Goal: Task Accomplishment & Management: Complete application form

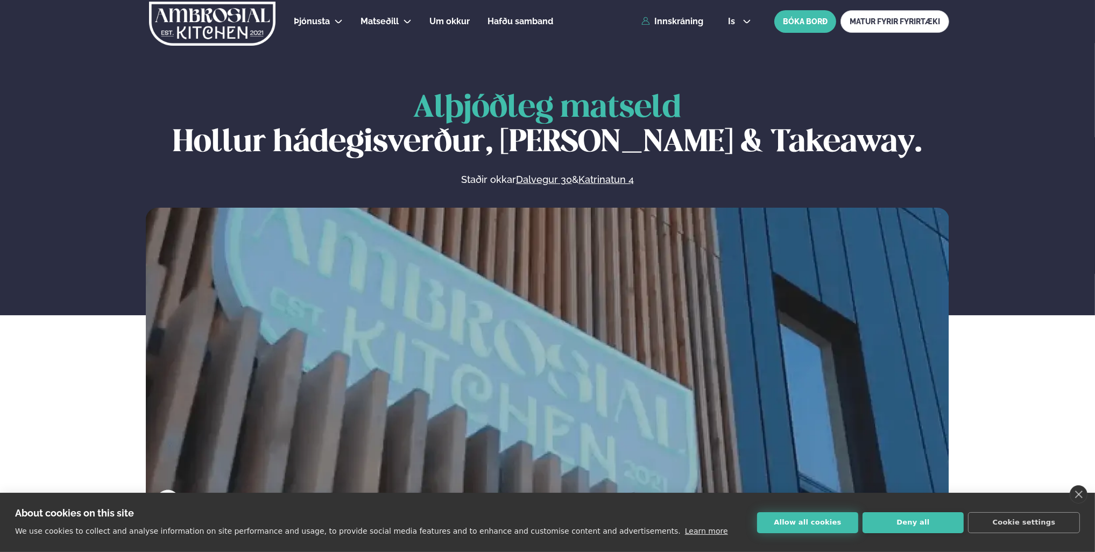
click at [799, 523] on button "Allow all cookies" at bounding box center [807, 522] width 101 height 21
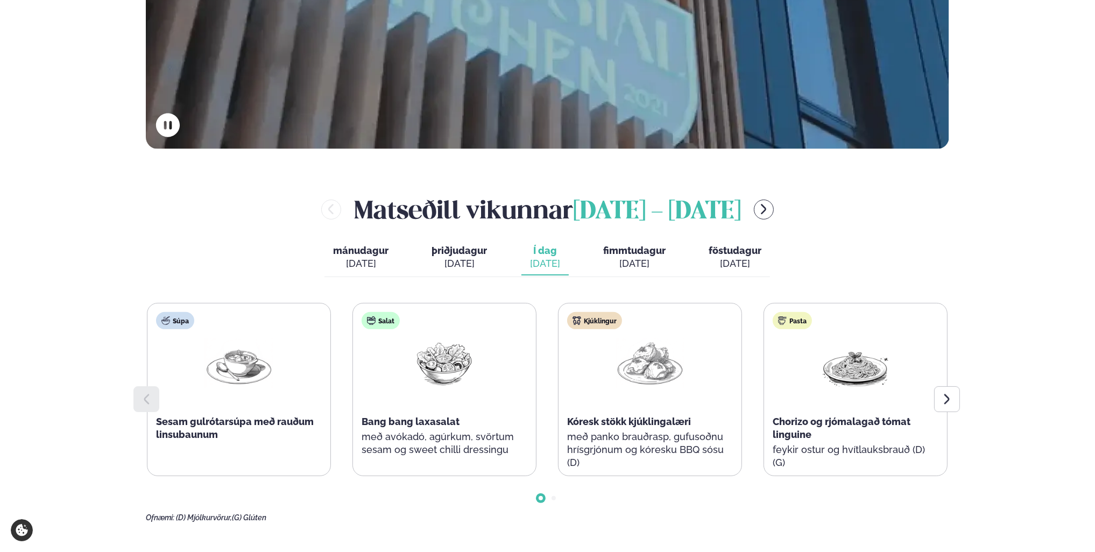
scroll to position [323, 0]
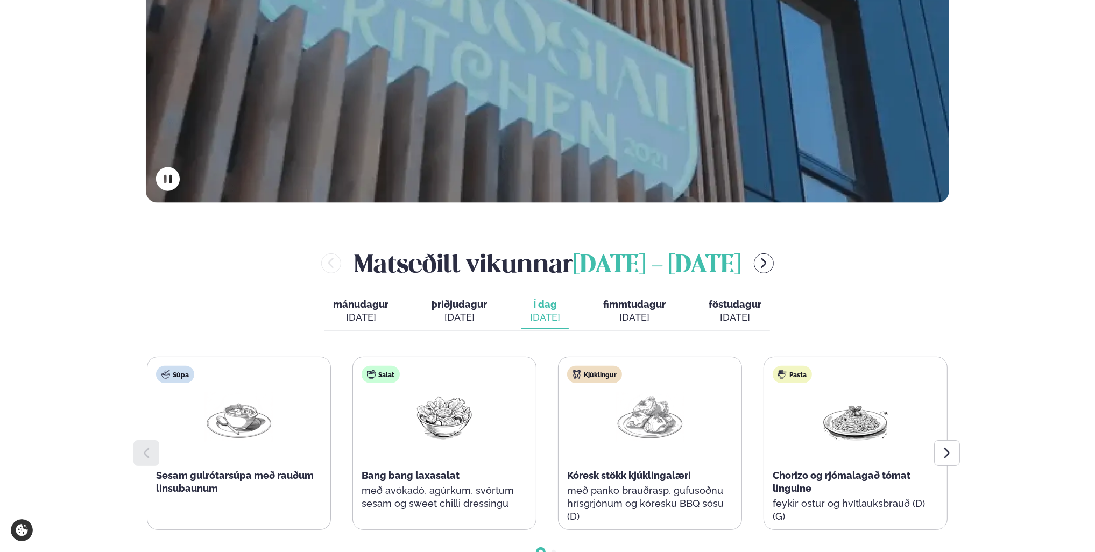
click at [543, 312] on div "[DATE]" at bounding box center [545, 317] width 30 height 13
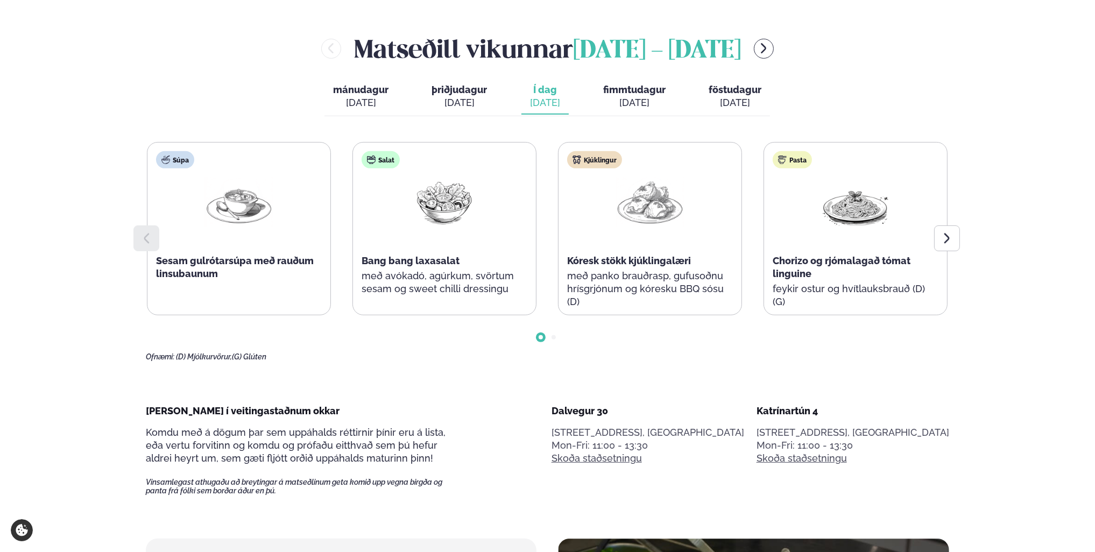
scroll to position [538, 0]
click at [941, 240] on icon at bounding box center [946, 237] width 13 height 13
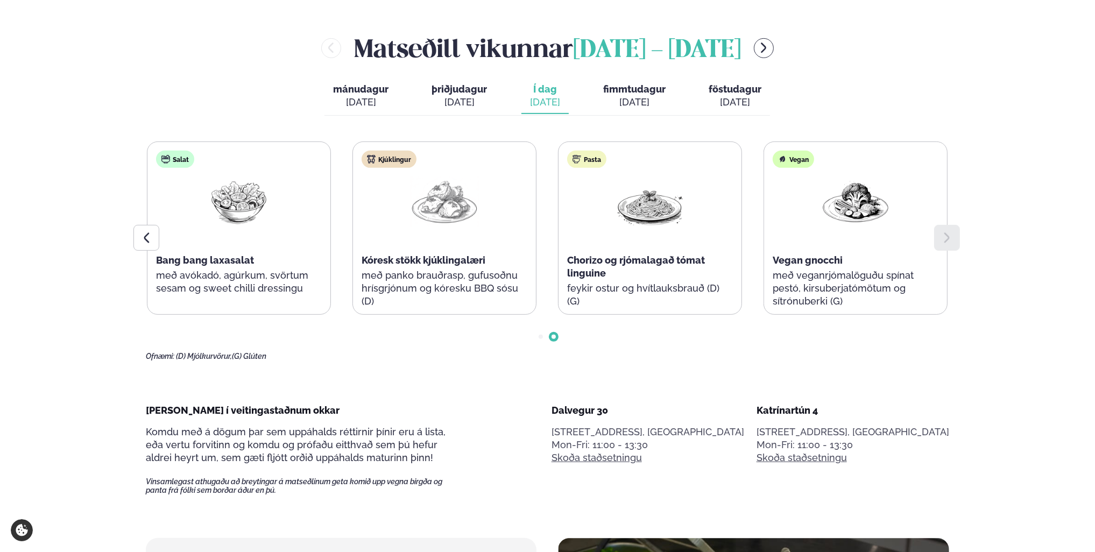
click at [941, 239] on icon at bounding box center [946, 237] width 13 height 13
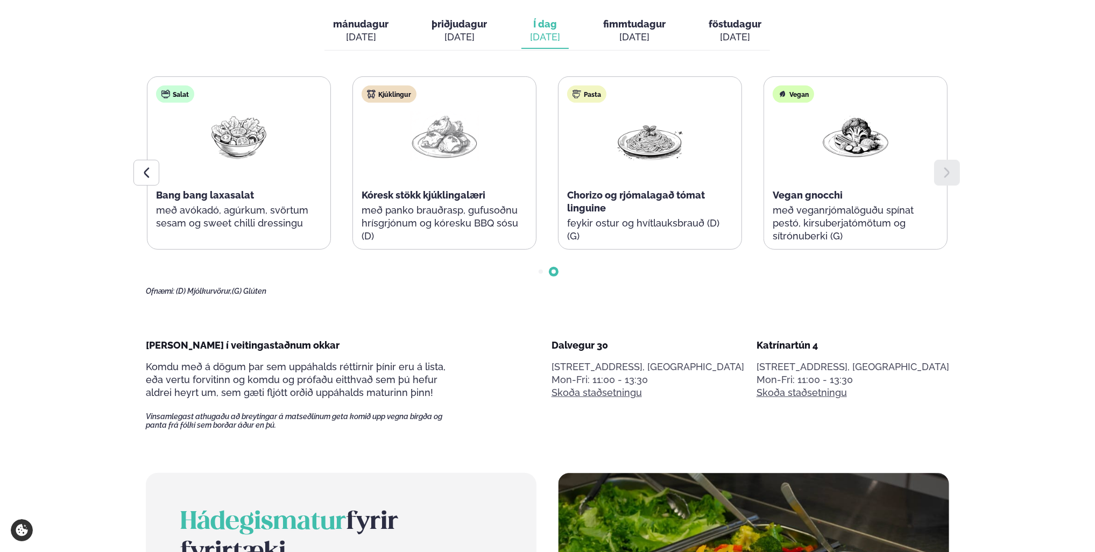
scroll to position [807, 0]
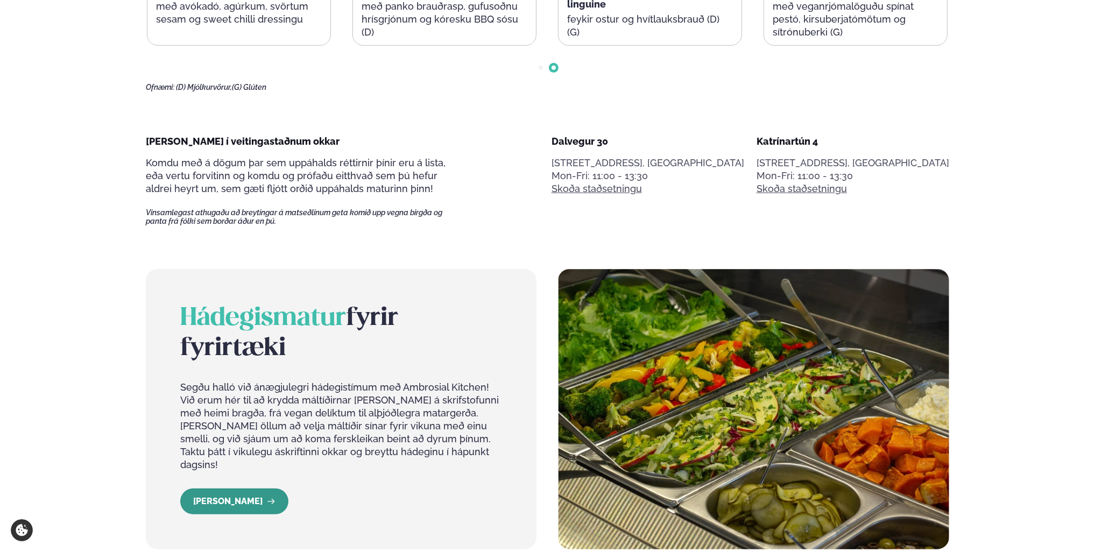
click at [227, 489] on link "[PERSON_NAME]" at bounding box center [234, 501] width 108 height 26
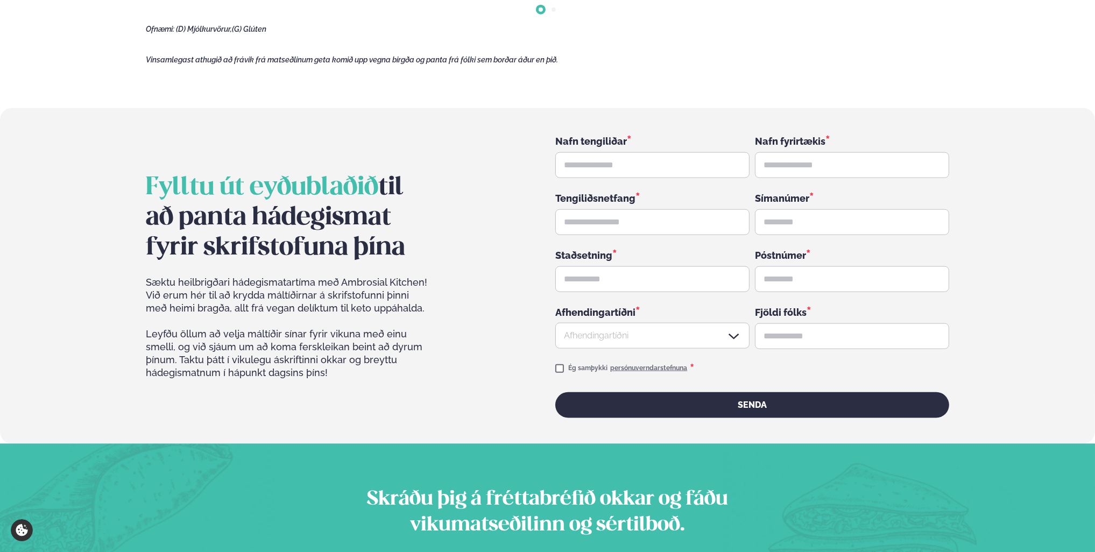
scroll to position [1659, 0]
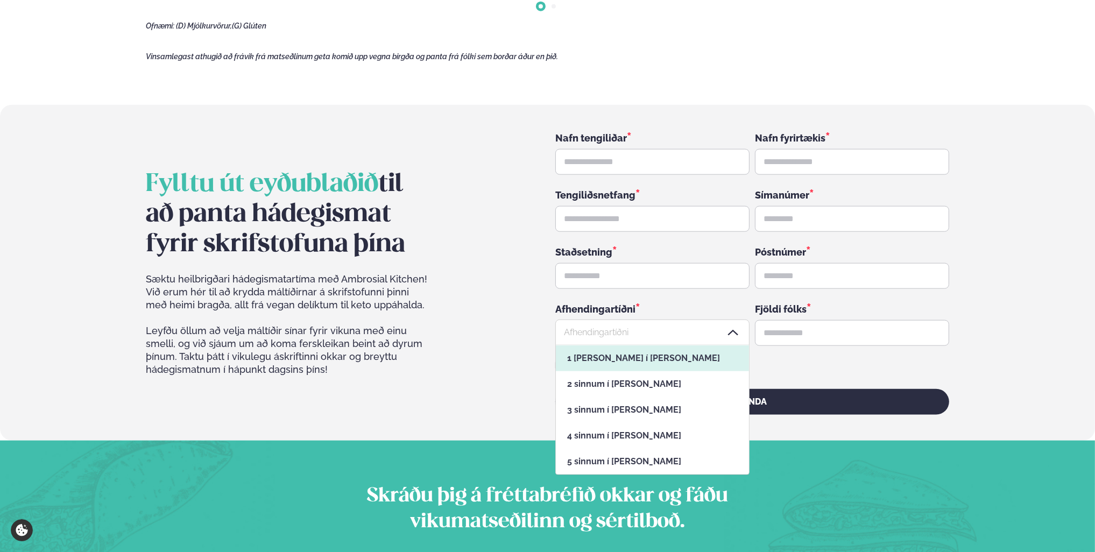
click at [603, 320] on div at bounding box center [652, 333] width 194 height 26
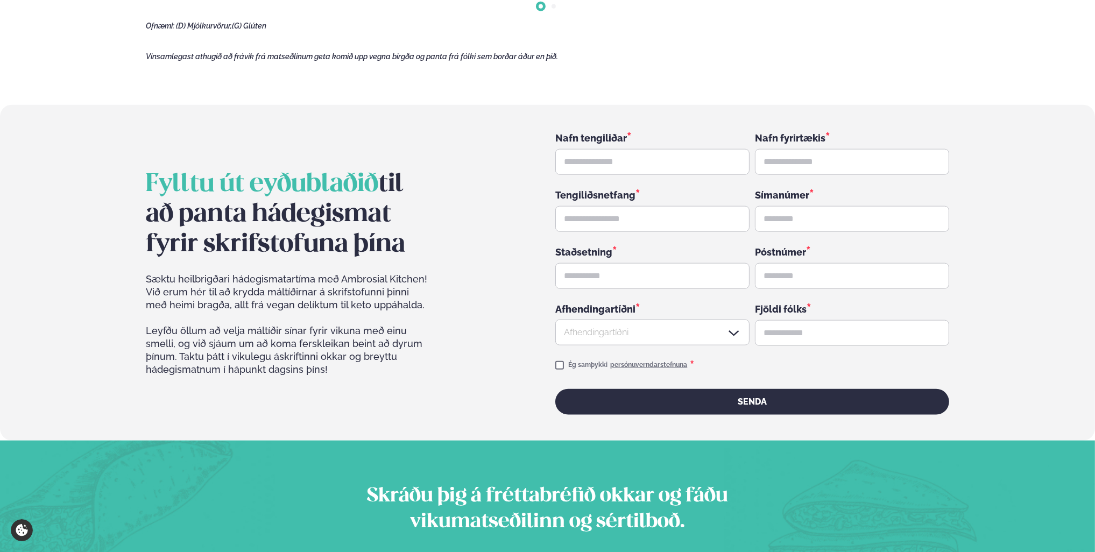
click at [441, 341] on div "Fylltu út eyðublaðið til að panta hádegismat fyrir skrifstofuna þína Sæktu heil…" at bounding box center [547, 273] width 803 height 284
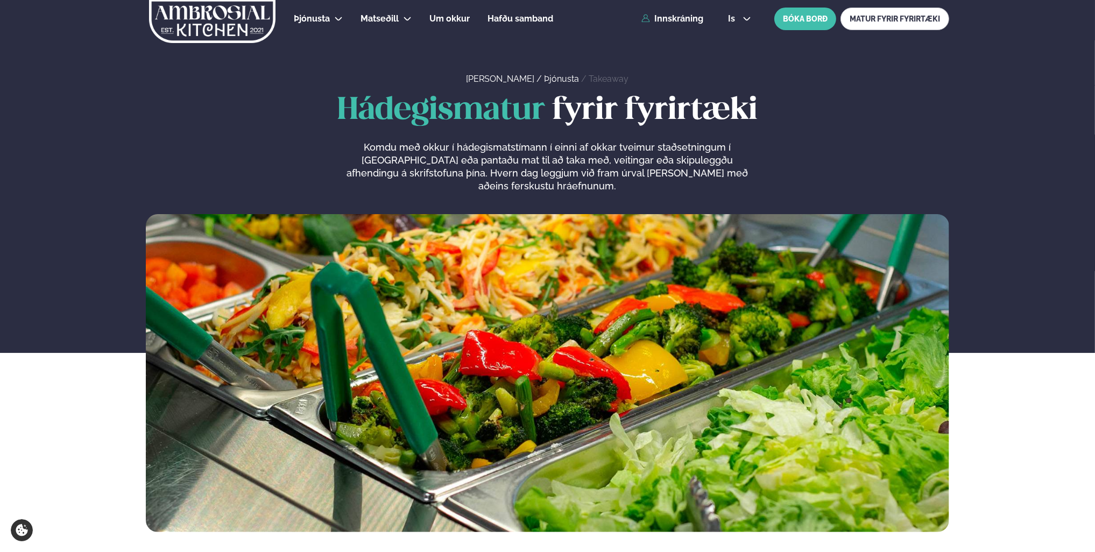
scroll to position [0, 0]
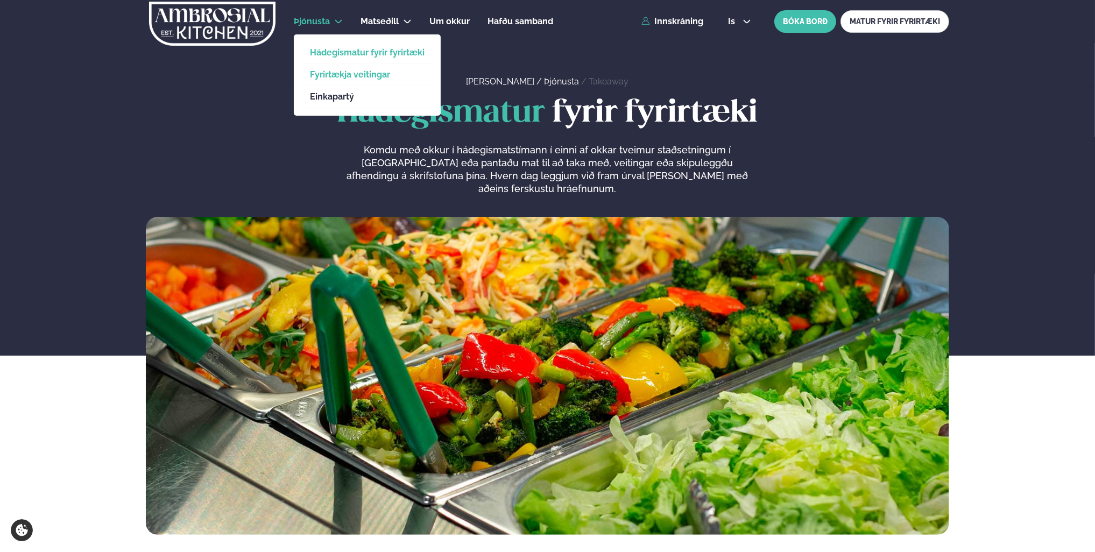
click at [324, 74] on link "Fyrirtækja veitingar" at bounding box center [367, 74] width 115 height 9
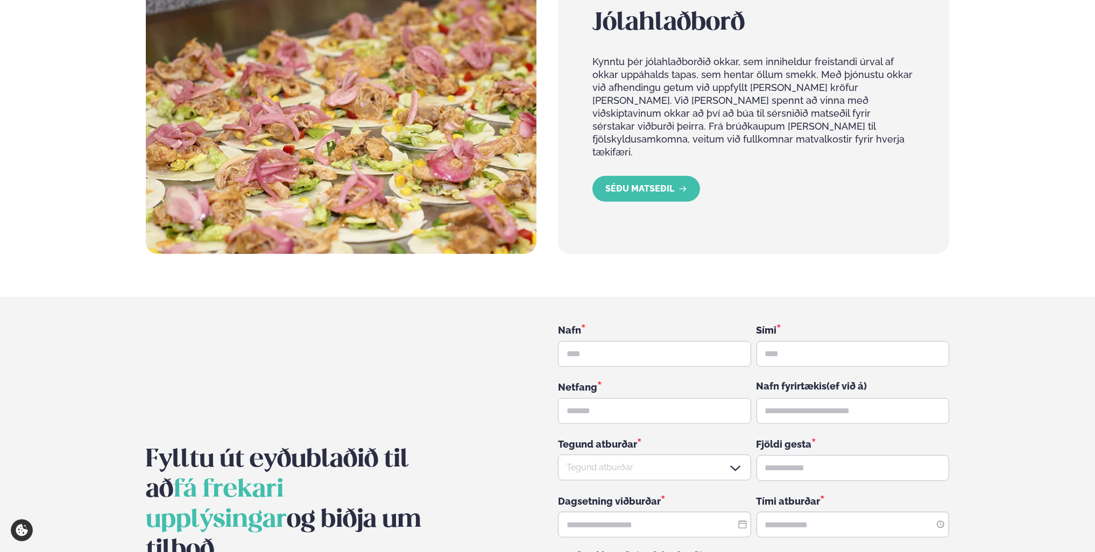
scroll to position [1022, 0]
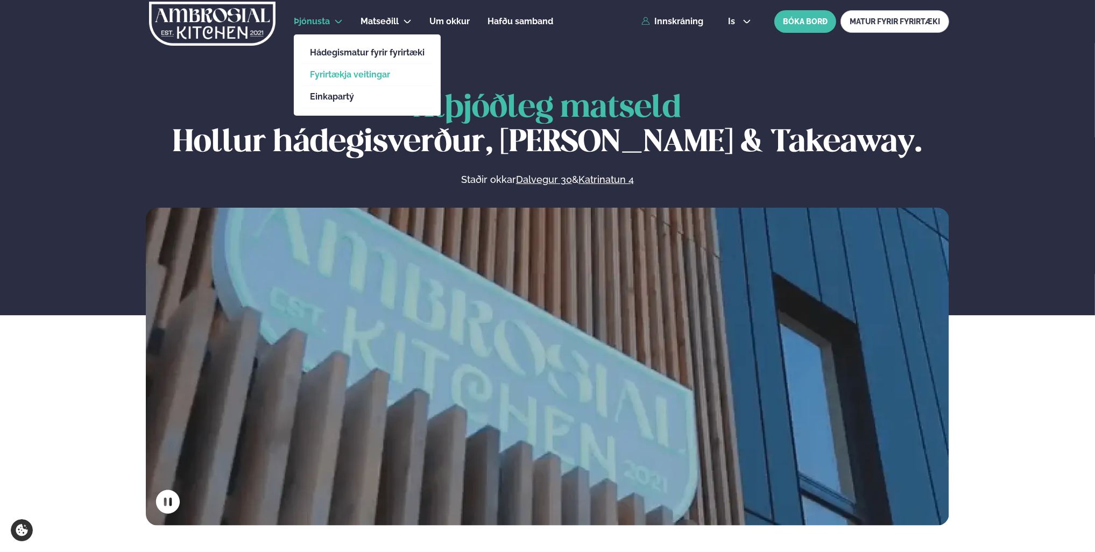
click at [349, 71] on link "Fyrirtækja veitingar" at bounding box center [367, 74] width 115 height 9
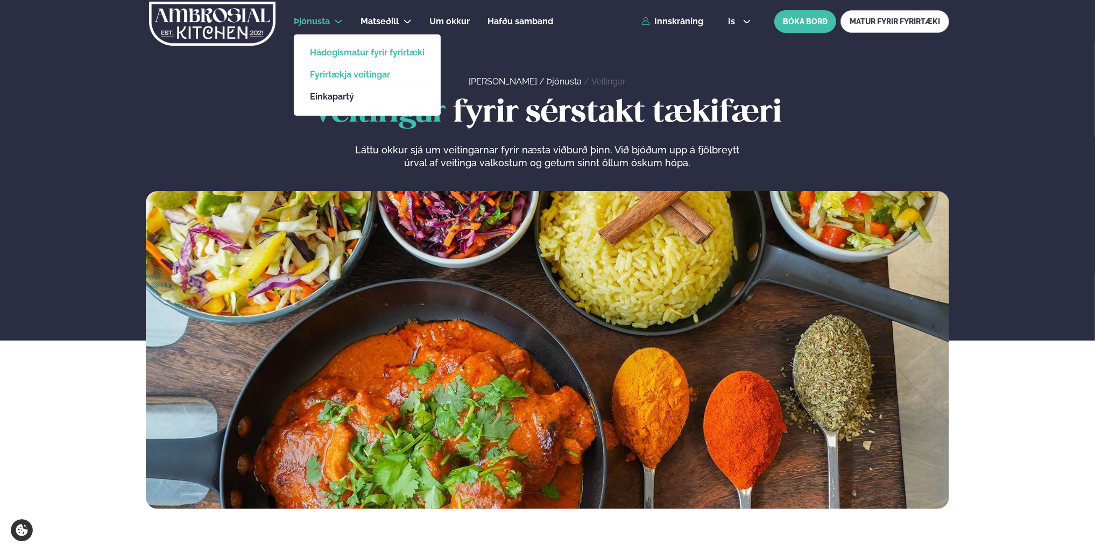
click at [366, 51] on link "Hádegismatur fyrir fyrirtæki" at bounding box center [367, 52] width 115 height 9
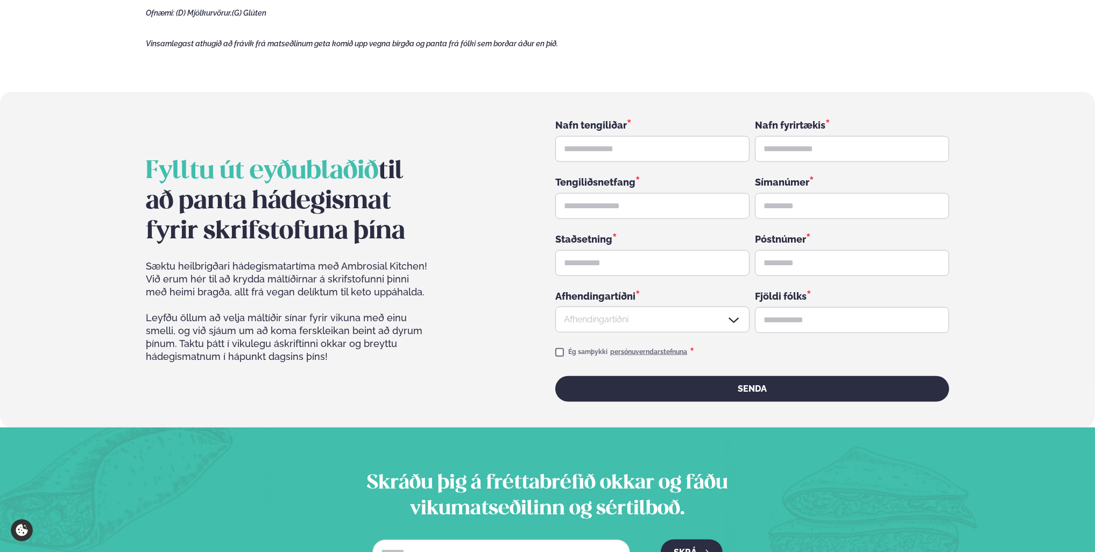
scroll to position [1659, 0]
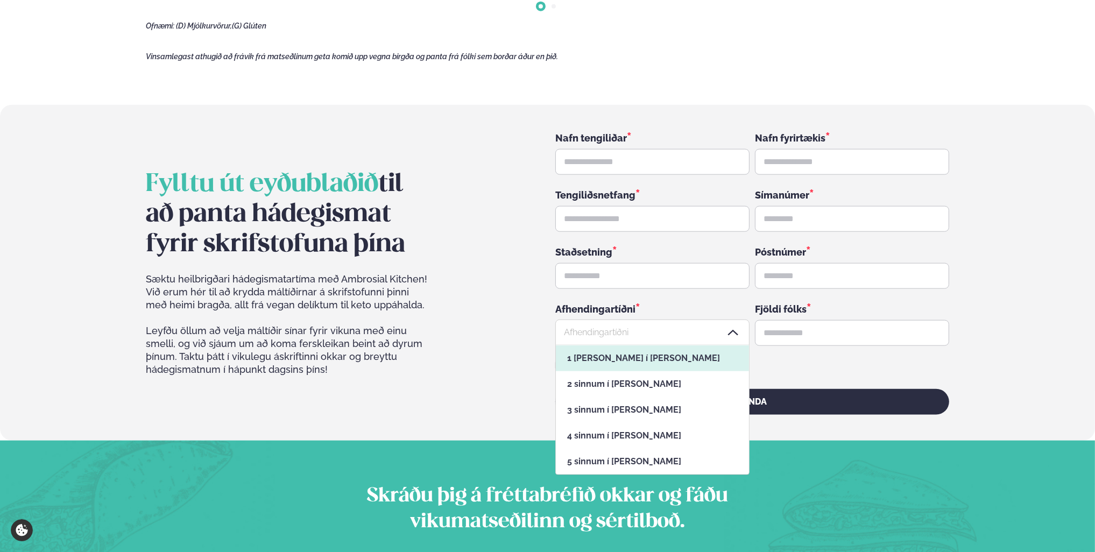
click at [731, 326] on icon at bounding box center [733, 332] width 13 height 13
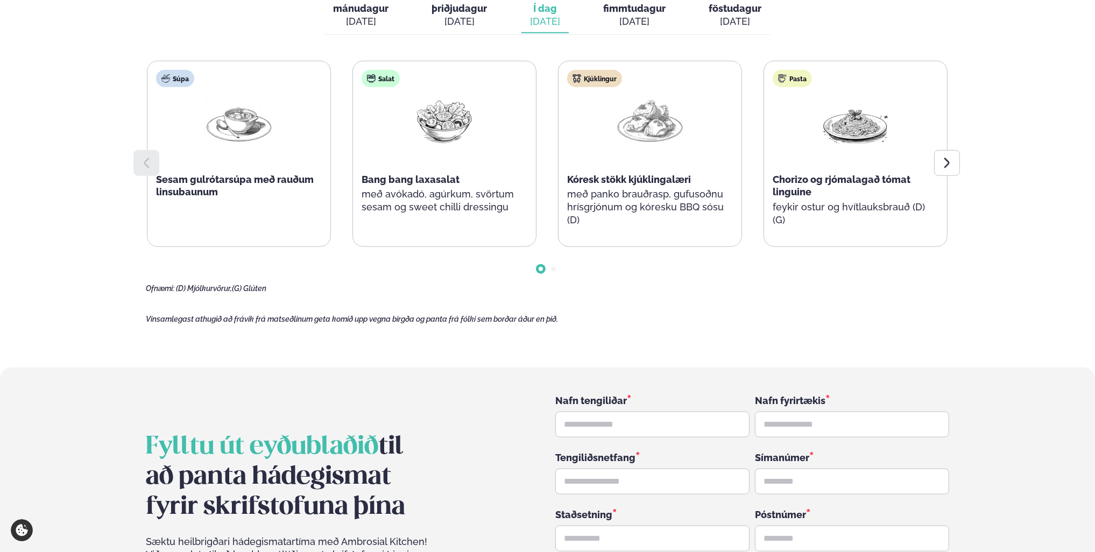
scroll to position [1390, 0]
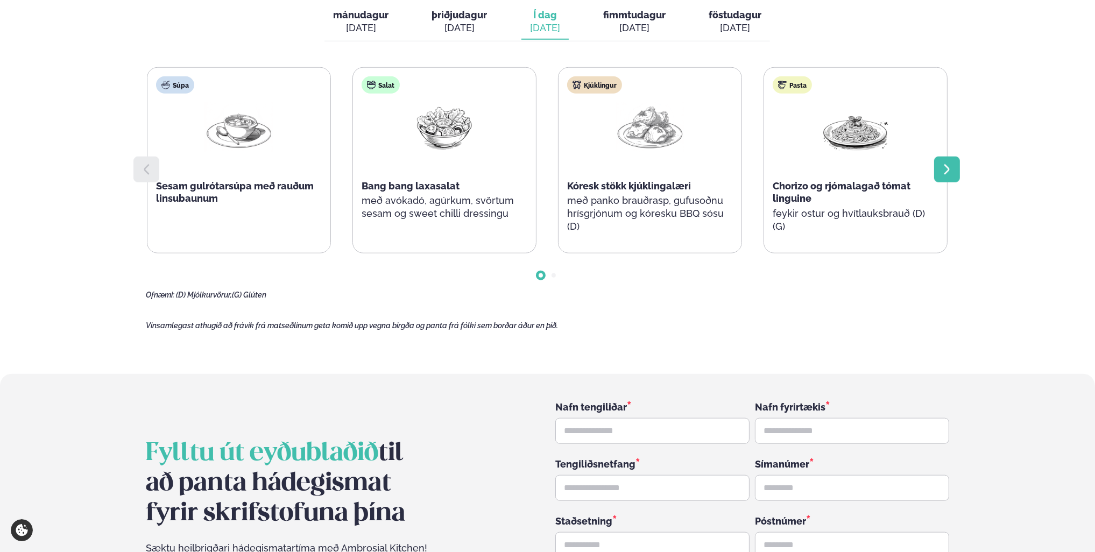
click at [942, 163] on icon at bounding box center [946, 169] width 13 height 13
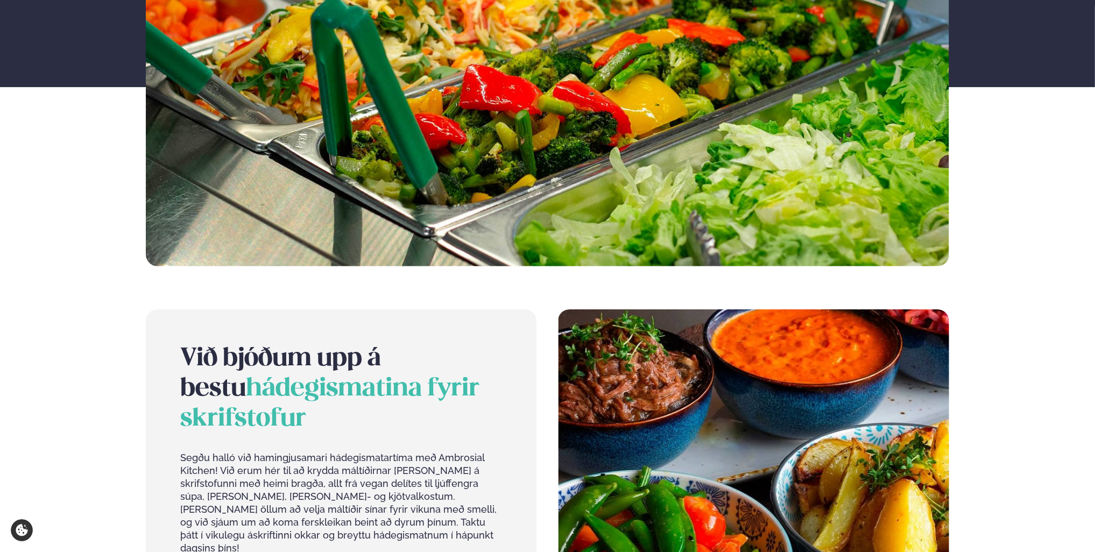
scroll to position [0, 0]
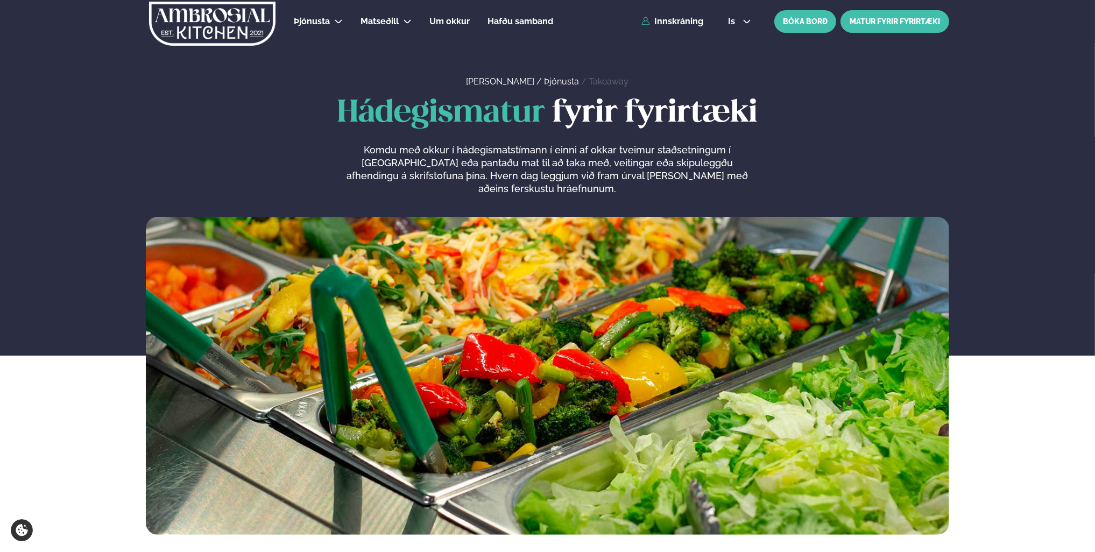
click at [895, 20] on link "MATUR FYRIR FYRIRTÆKI" at bounding box center [894, 21] width 109 height 23
click at [910, 22] on link "MATUR FYRIR FYRIRTÆKI" at bounding box center [894, 21] width 109 height 23
click at [879, 21] on link "MATUR FYRIR FYRIRTÆKI" at bounding box center [894, 21] width 109 height 23
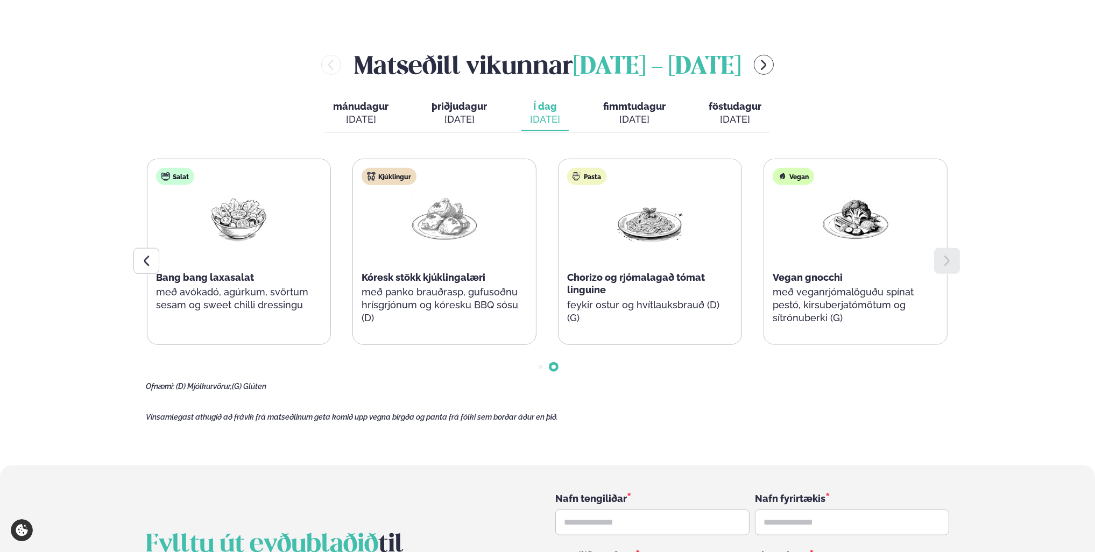
scroll to position [1560, 0]
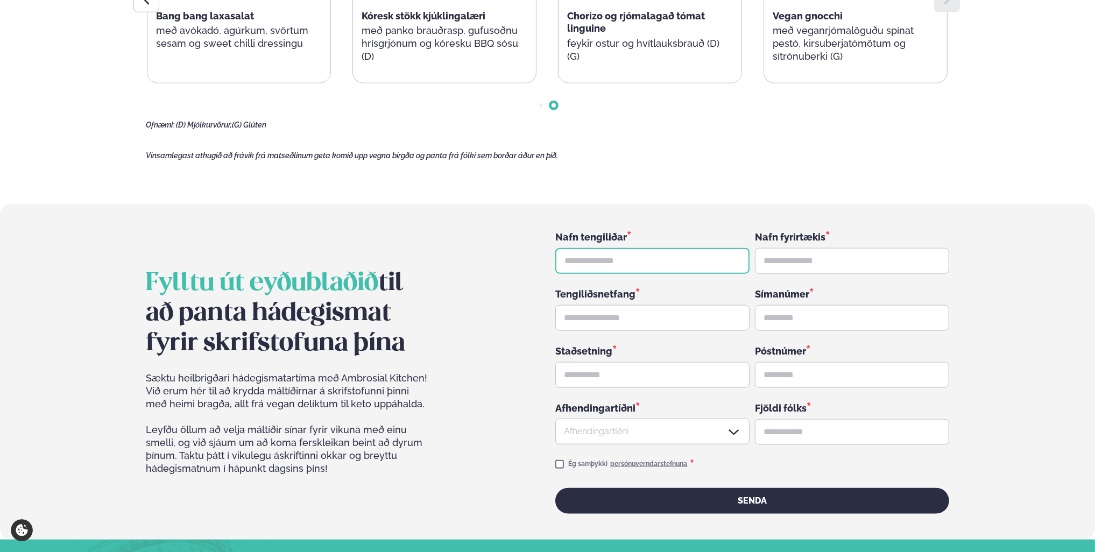
click at [608, 248] on input "text" at bounding box center [652, 261] width 194 height 26
type input "**********"
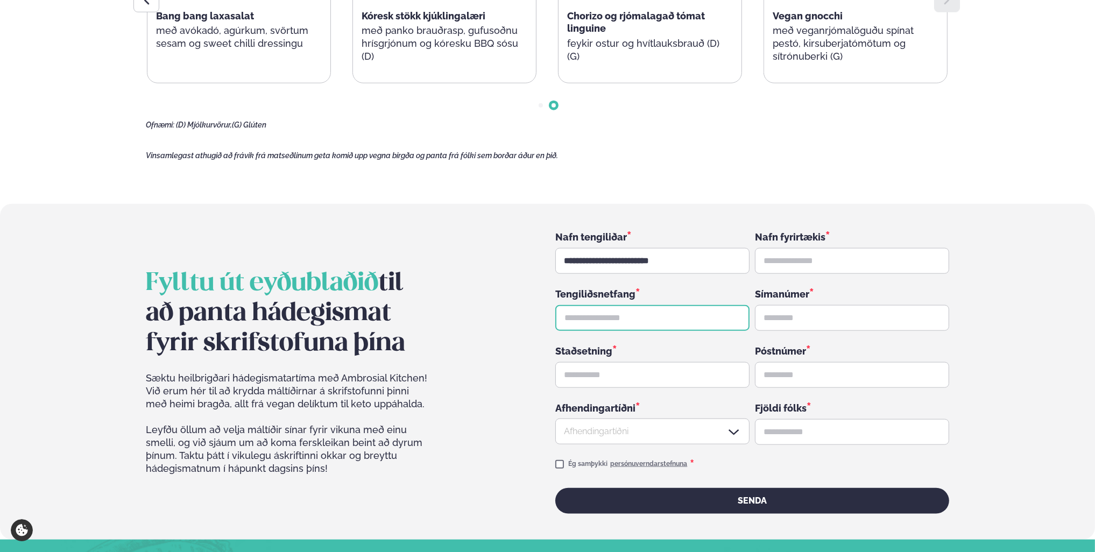
type input "**********"
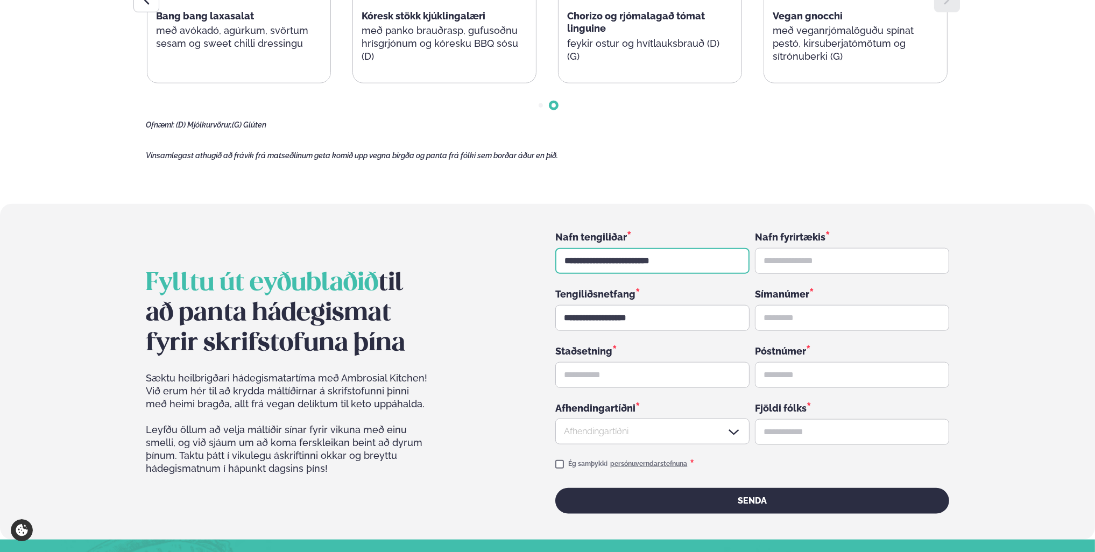
click at [690, 248] on input "**********" at bounding box center [652, 261] width 194 height 26
drag, startPoint x: 690, startPoint y: 221, endPoint x: 491, endPoint y: 229, distance: 199.2
click at [491, 230] on div "**********" at bounding box center [547, 372] width 803 height 284
type input "**********"
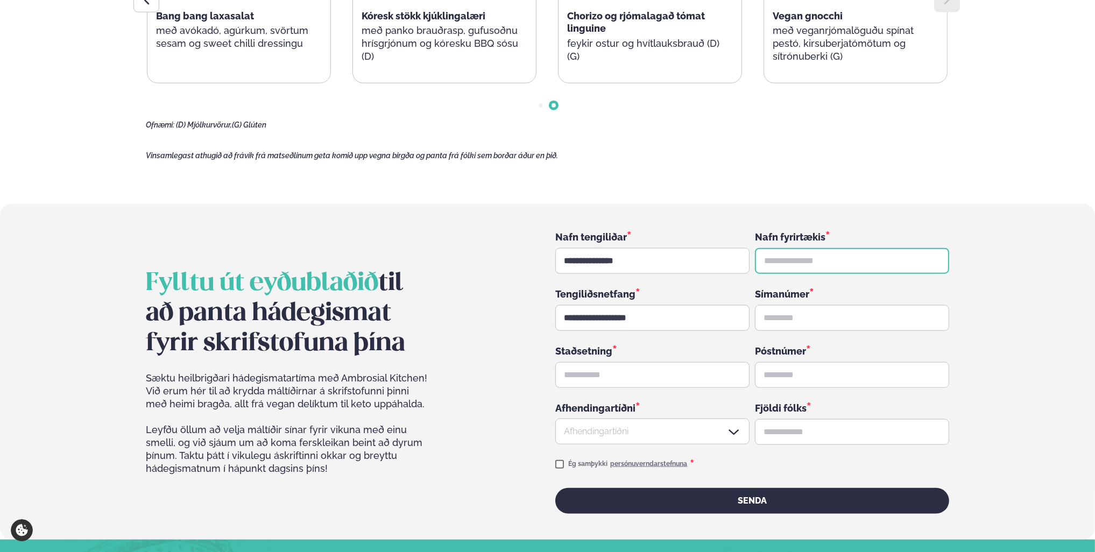
click at [805, 248] on input "text" at bounding box center [852, 261] width 194 height 26
type input "**********"
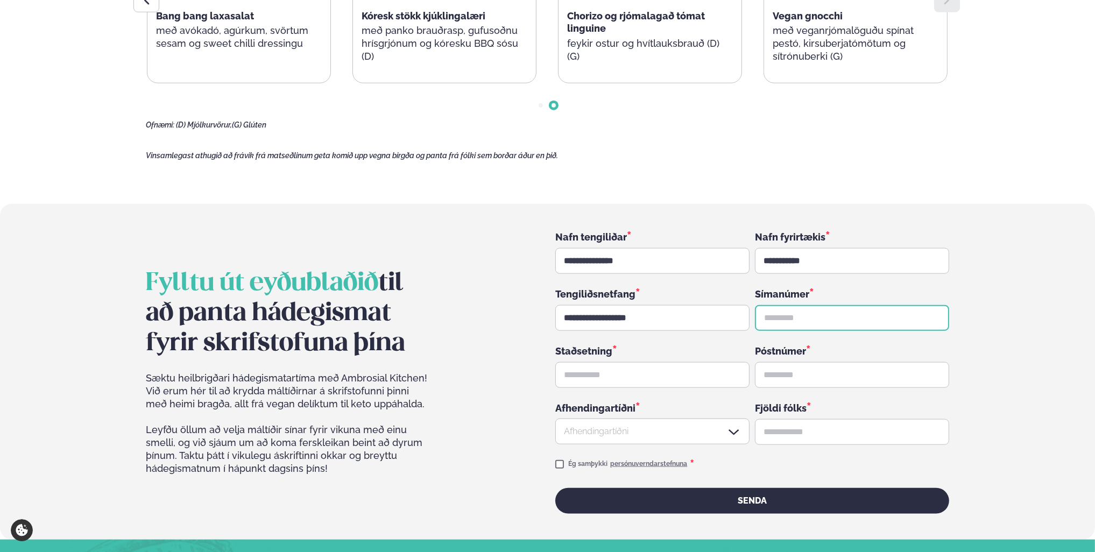
click at [812, 305] on input "text" at bounding box center [852, 318] width 194 height 26
type input "*******"
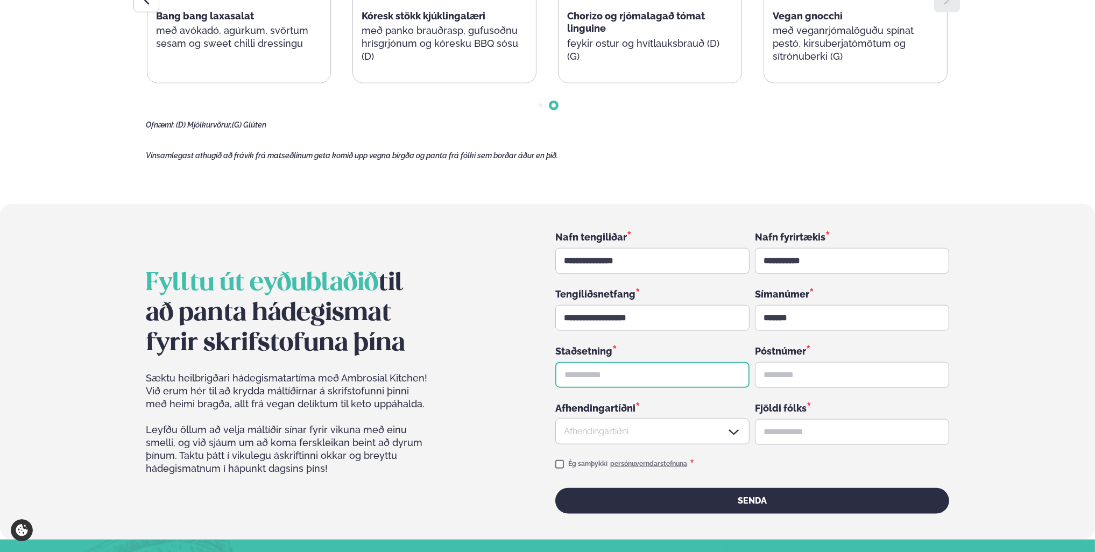
click at [643, 362] on input "text" at bounding box center [652, 375] width 194 height 26
type input "**********"
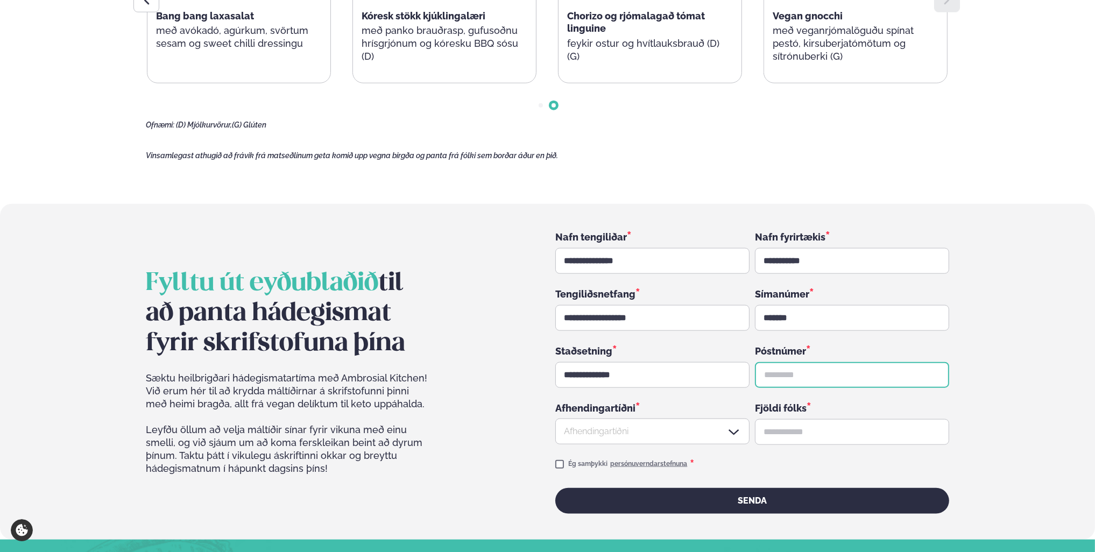
click at [803, 362] on input "text" at bounding box center [852, 375] width 194 height 26
click at [687, 419] on div at bounding box center [652, 432] width 194 height 26
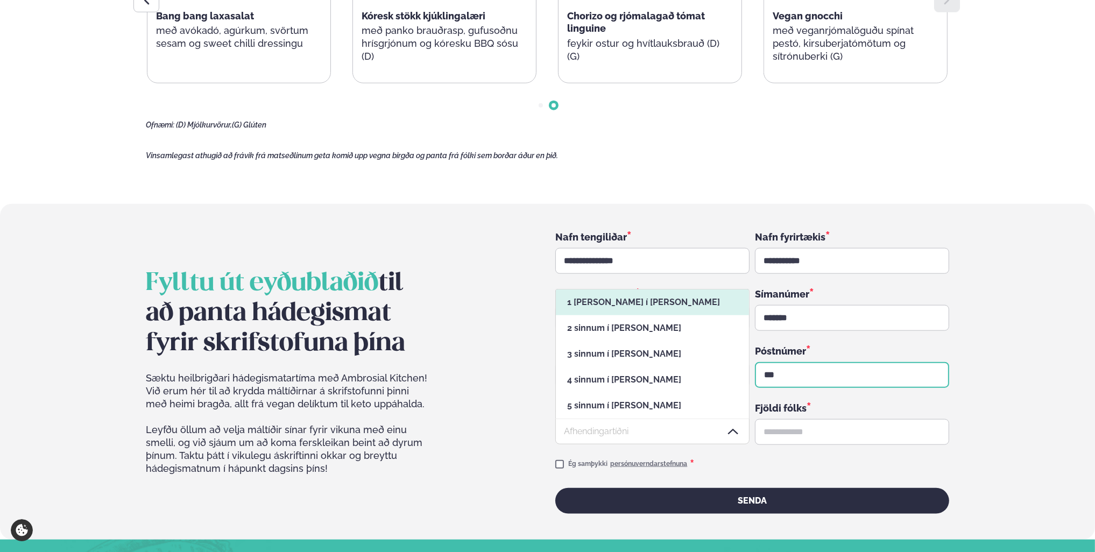
scroll to position [129, 193]
type input "***"
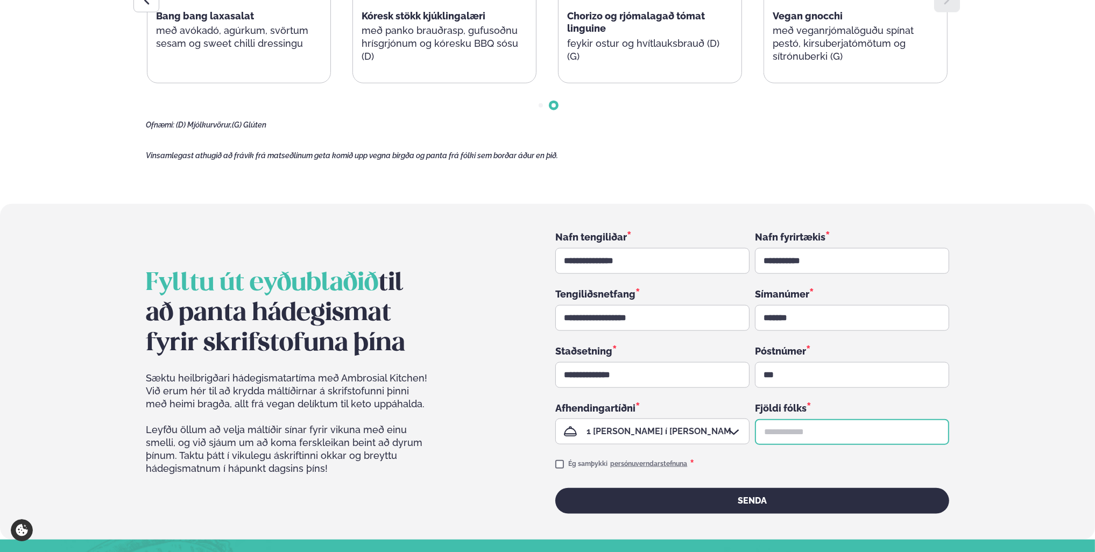
click at [811, 419] on input "text" at bounding box center [852, 432] width 194 height 26
type input "**"
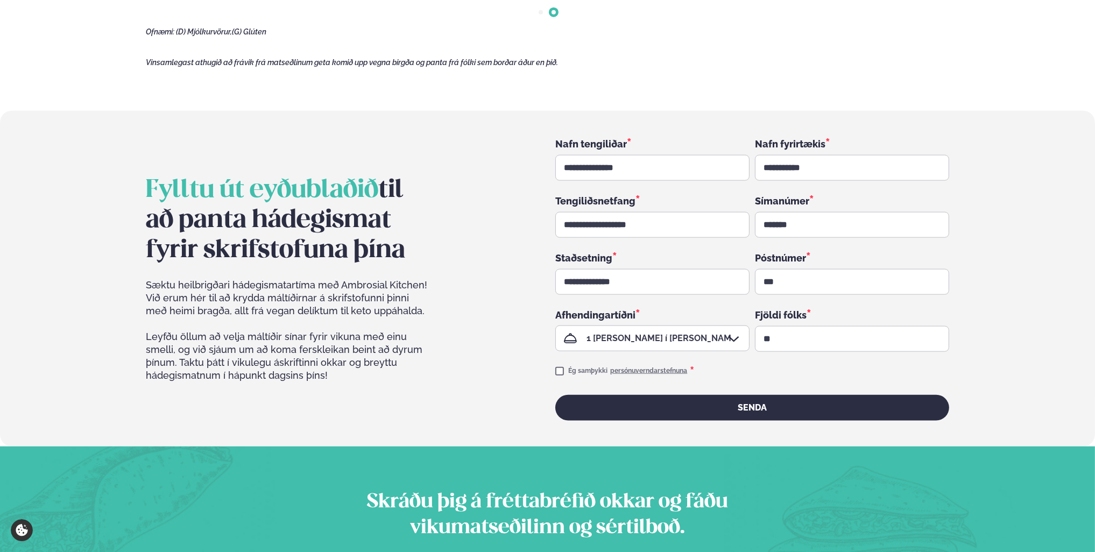
scroll to position [1829, 0]
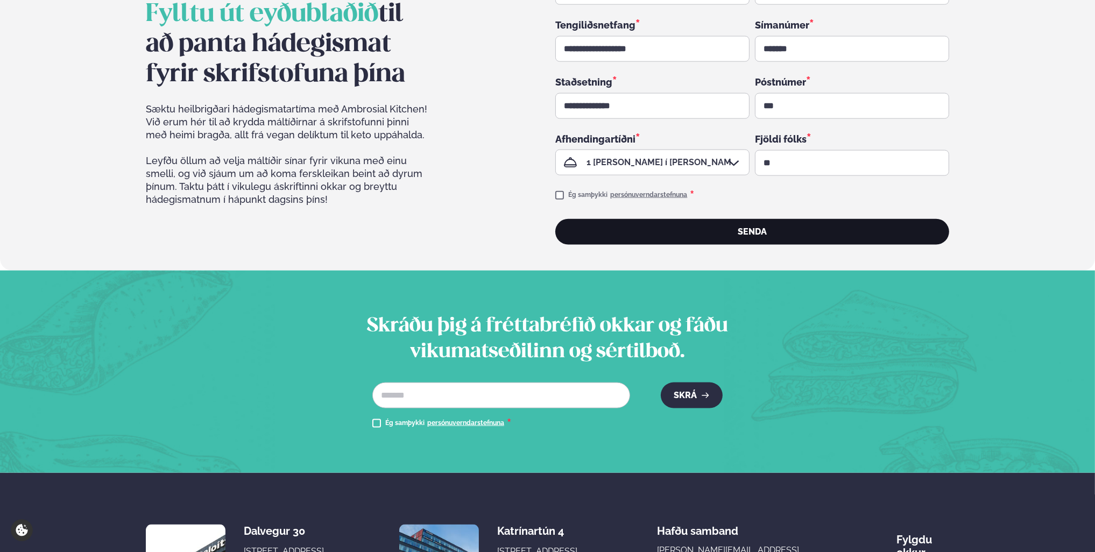
click at [747, 219] on button "Senda" at bounding box center [751, 232] width 393 height 26
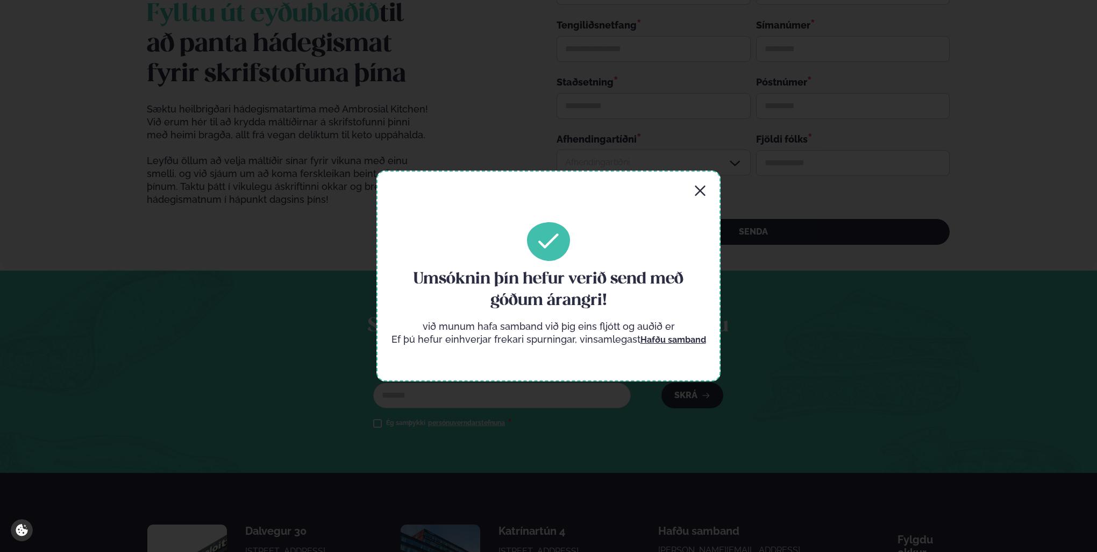
click at [701, 190] on icon "button" at bounding box center [700, 190] width 13 height 13
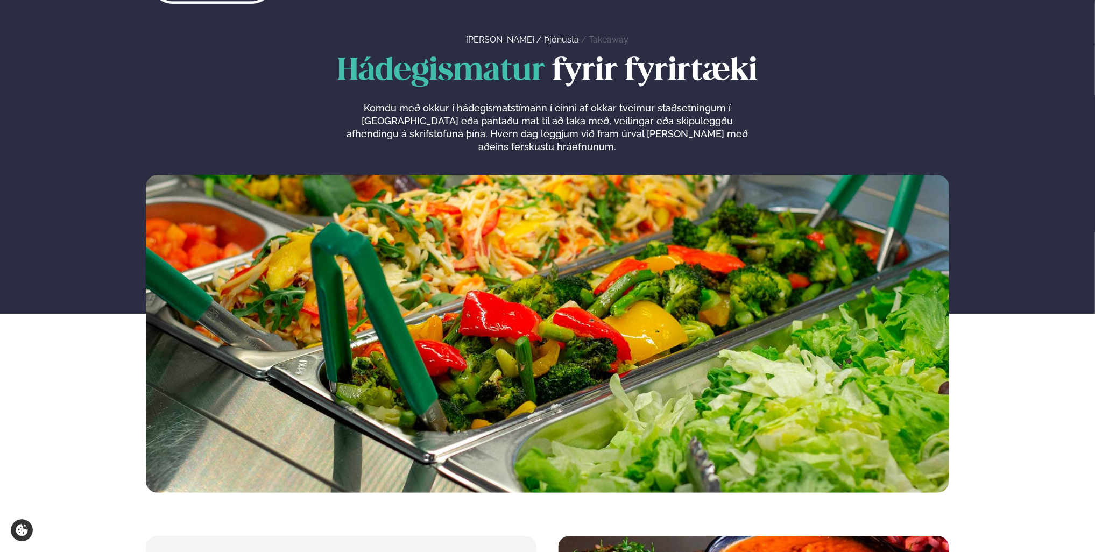
scroll to position [0, 0]
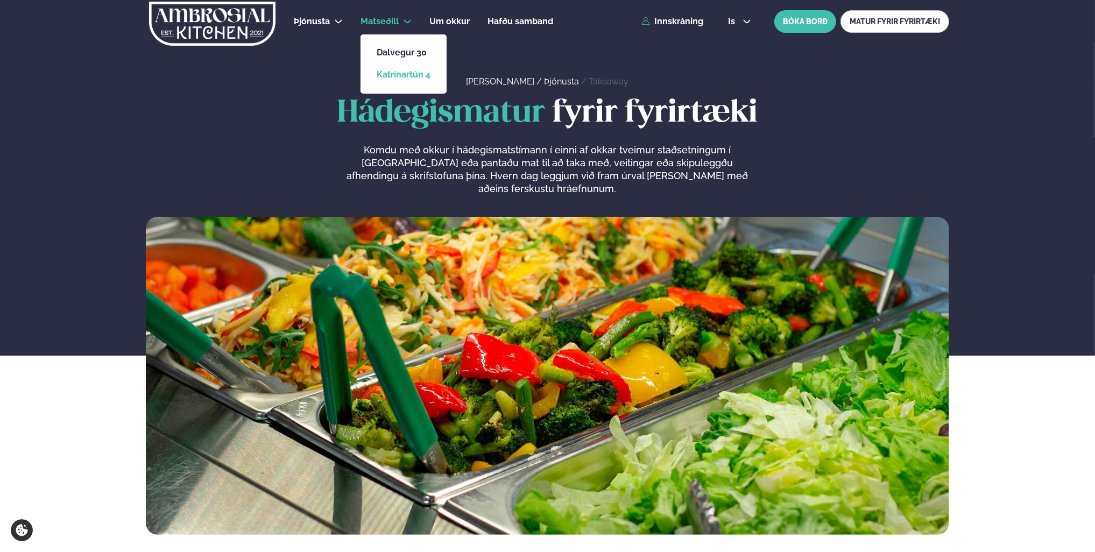
click at [404, 73] on link "Katrínartún 4" at bounding box center [404, 74] width 54 height 9
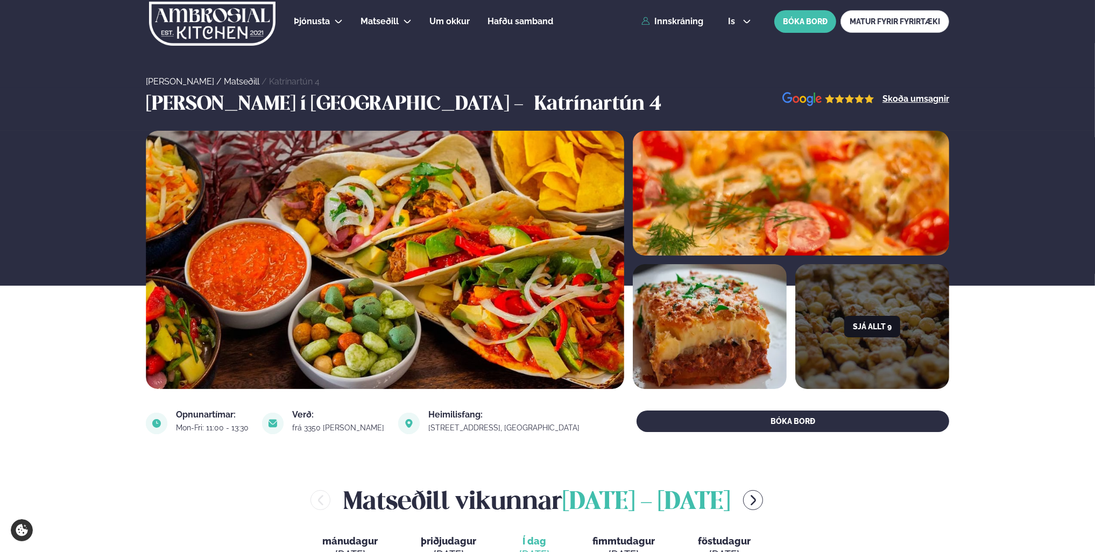
click at [874, 323] on button "Sjá allt 9" at bounding box center [872, 327] width 56 height 22
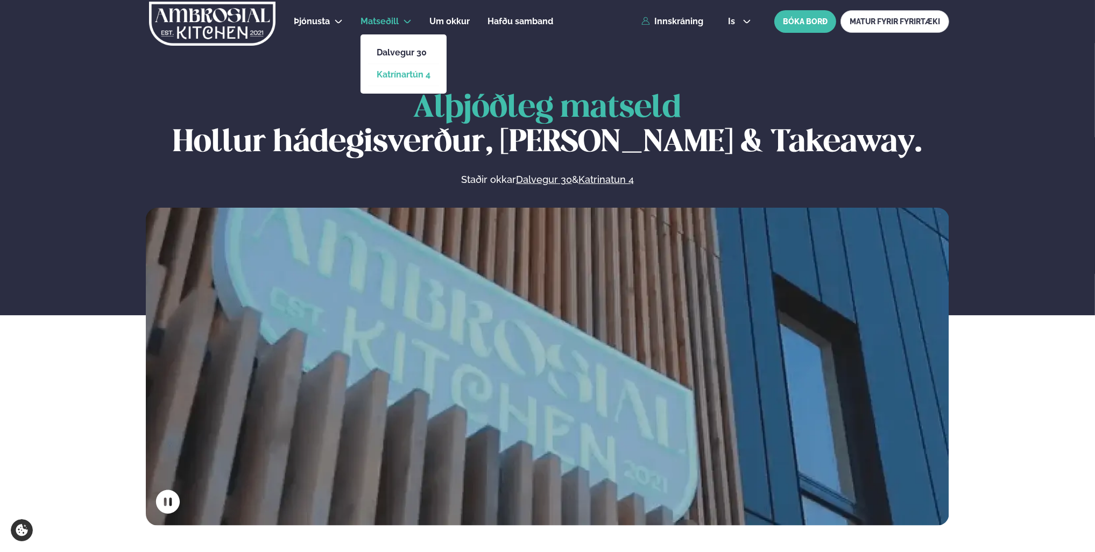
click at [404, 72] on link "Katrínartún 4" at bounding box center [404, 74] width 54 height 9
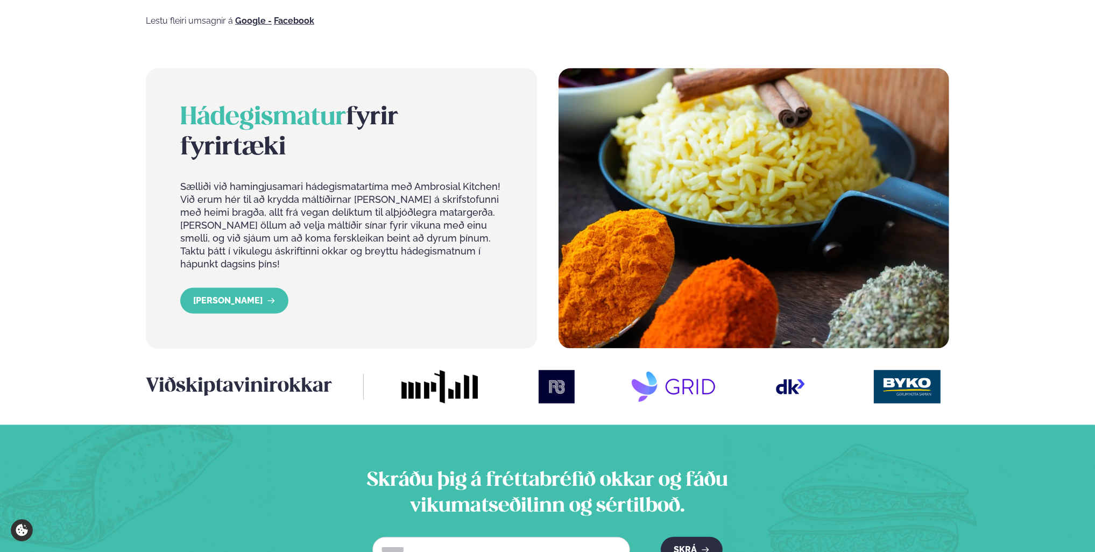
scroll to position [1076, 0]
click at [213, 287] on link "[PERSON_NAME]" at bounding box center [234, 300] width 108 height 26
